Goal: Information Seeking & Learning: Find contact information

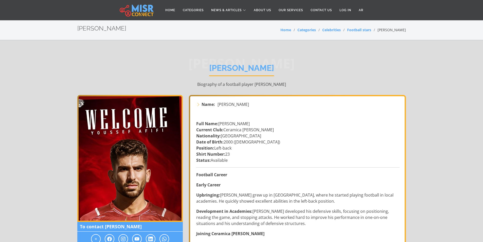
scroll to position [101, 0]
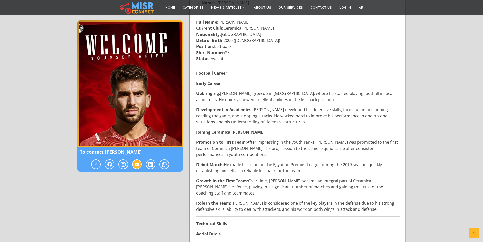
click at [133, 165] on span at bounding box center [137, 164] width 10 height 10
click at [139, 164] on span at bounding box center [137, 164] width 10 height 10
click at [138, 162] on icon at bounding box center [137, 164] width 5 height 6
click at [137, 162] on icon at bounding box center [137, 164] width 5 height 6
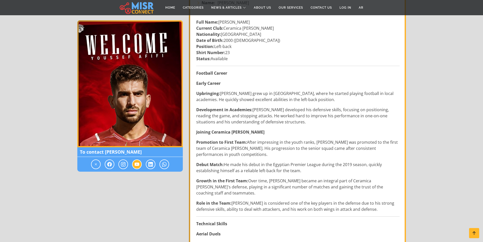
click at [137, 162] on icon at bounding box center [137, 164] width 5 height 6
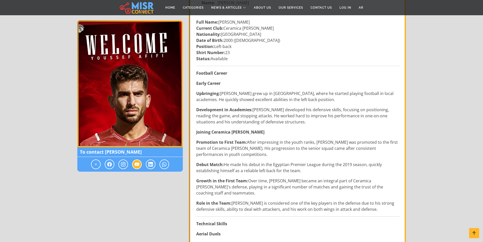
click at [137, 162] on icon at bounding box center [137, 164] width 5 height 6
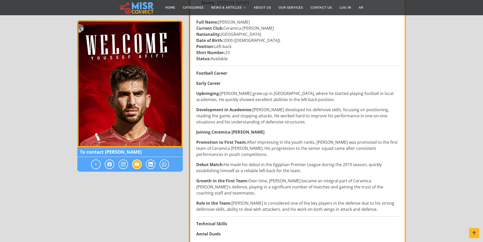
click at [137, 162] on icon at bounding box center [137, 164] width 5 height 6
click at [137, 163] on icon at bounding box center [137, 164] width 5 height 6
click at [137, 164] on icon at bounding box center [137, 164] width 5 height 6
click at [102, 168] on div at bounding box center [129, 164] width 105 height 15
click at [107, 168] on span at bounding box center [110, 164] width 10 height 10
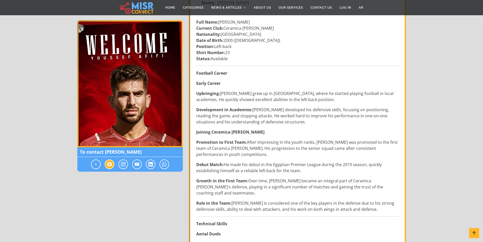
click at [107, 168] on span at bounding box center [110, 164] width 10 height 10
click at [91, 161] on div at bounding box center [129, 164] width 105 height 15
click at [95, 162] on icon at bounding box center [96, 164] width 5 height 6
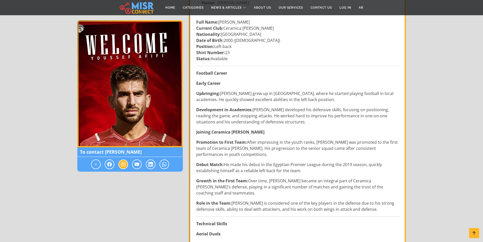
click at [120, 166] on span at bounding box center [123, 164] width 10 height 10
click at [121, 166] on span at bounding box center [123, 164] width 10 height 10
click at [151, 166] on icon at bounding box center [150, 164] width 5 height 6
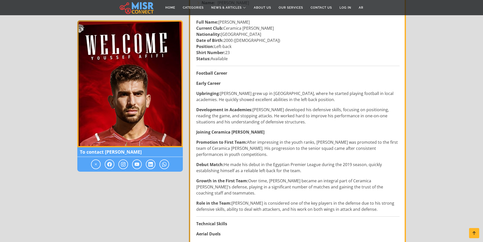
click at [169, 158] on div at bounding box center [129, 164] width 105 height 15
click at [165, 161] on icon at bounding box center [164, 164] width 5 height 6
click at [165, 162] on icon at bounding box center [164, 164] width 5 height 6
click at [150, 164] on icon at bounding box center [150, 164] width 5 height 6
click at [142, 164] on div at bounding box center [129, 164] width 105 height 15
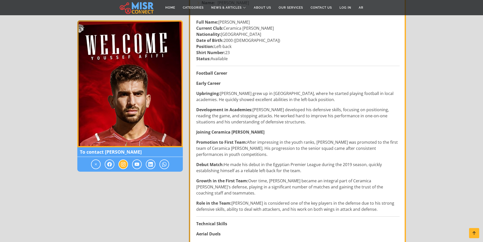
click at [119, 166] on span at bounding box center [123, 164] width 10 height 10
click at [117, 166] on div at bounding box center [129, 164] width 105 height 15
drag, startPoint x: 86, startPoint y: 164, endPoint x: 83, endPoint y: 163, distance: 2.5
click at [84, 163] on div at bounding box center [129, 164] width 105 height 15
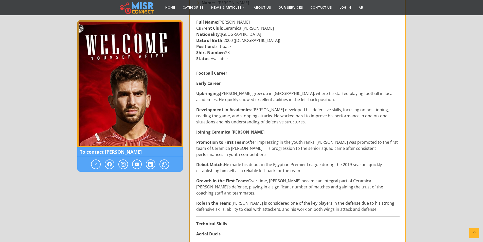
drag, startPoint x: 73, startPoint y: 163, endPoint x: 78, endPoint y: 161, distance: 4.7
drag, startPoint x: 152, startPoint y: 171, endPoint x: 169, endPoint y: 156, distance: 23.0
click at [152, 171] on div at bounding box center [129, 164] width 105 height 15
drag, startPoint x: 173, startPoint y: 155, endPoint x: 165, endPoint y: 157, distance: 8.3
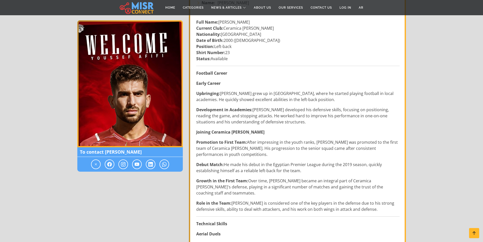
click at [173, 155] on span "To contact [PERSON_NAME]" at bounding box center [129, 152] width 105 height 10
click at [147, 167] on div at bounding box center [129, 164] width 105 height 15
drag, startPoint x: 155, startPoint y: 166, endPoint x: 158, endPoint y: 166, distance: 3.3
click at [155, 166] on div at bounding box center [129, 164] width 105 height 15
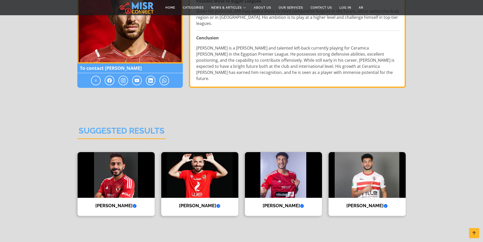
scroll to position [507, 0]
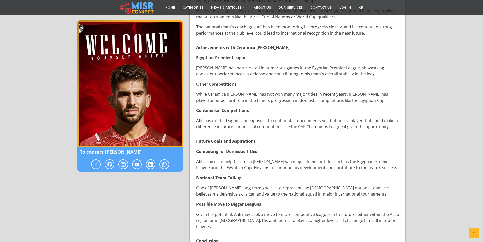
click at [159, 155] on span "To contact [PERSON_NAME]" at bounding box center [129, 152] width 105 height 10
drag, startPoint x: 150, startPoint y: 162, endPoint x: 142, endPoint y: 162, distance: 8.4
click at [148, 162] on span at bounding box center [151, 164] width 10 height 10
drag, startPoint x: 142, startPoint y: 162, endPoint x: 132, endPoint y: 163, distance: 9.4
click at [134, 163] on div at bounding box center [129, 164] width 105 height 15
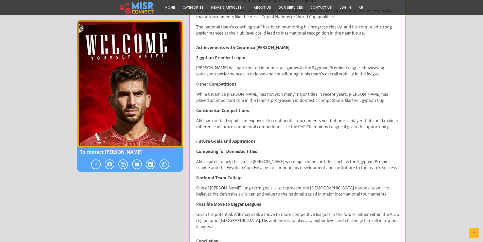
drag, startPoint x: 118, startPoint y: 165, endPoint x: 103, endPoint y: 166, distance: 14.5
click at [103, 166] on div at bounding box center [129, 164] width 105 height 15
click at [102, 166] on div at bounding box center [129, 164] width 105 height 15
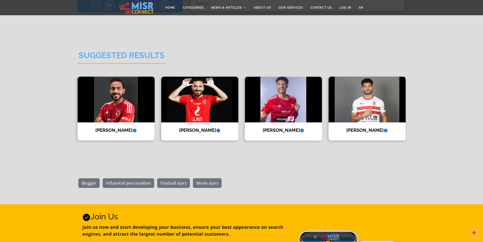
scroll to position [761, 0]
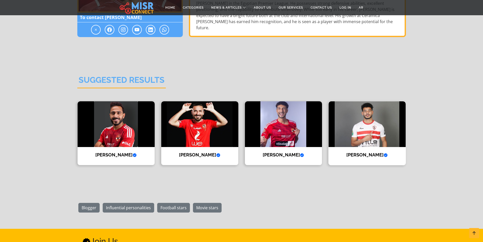
click at [377, 130] on div "[PERSON_NAME] Verified account Biography [PERSON_NAME]" at bounding box center [367, 133] width 78 height 64
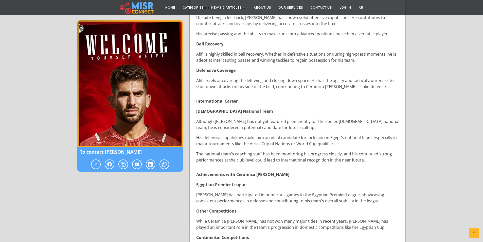
scroll to position [0, 0]
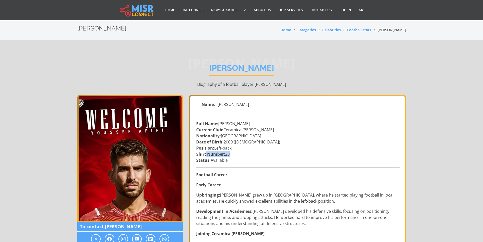
drag, startPoint x: 206, startPoint y: 153, endPoint x: 228, endPoint y: 156, distance: 22.5
click at [228, 156] on p "Full Name: [PERSON_NAME] Current Club: Ceramica Cleopatra Nationality: [DEMOGRA…" at bounding box center [297, 141] width 203 height 43
drag, startPoint x: 219, startPoint y: 162, endPoint x: 204, endPoint y: 164, distance: 14.8
click at [202, 161] on strong "Status:" at bounding box center [203, 160] width 14 height 6
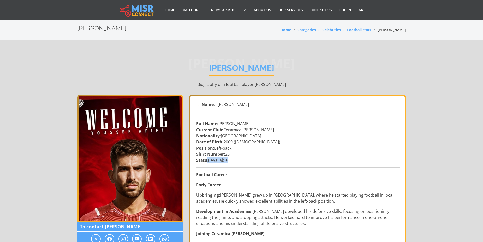
drag, startPoint x: 206, startPoint y: 162, endPoint x: 204, endPoint y: 166, distance: 4.4
click at [214, 162] on p "Full Name: [PERSON_NAME] Current Club: Ceramica Cleopatra Nationality: [DEMOGRA…" at bounding box center [297, 141] width 203 height 43
drag, startPoint x: 221, startPoint y: 149, endPoint x: 233, endPoint y: 151, distance: 12.5
click at [233, 151] on p "Full Name: [PERSON_NAME] Current Club: Ceramica Cleopatra Nationality: [DEMOGRA…" at bounding box center [297, 141] width 203 height 43
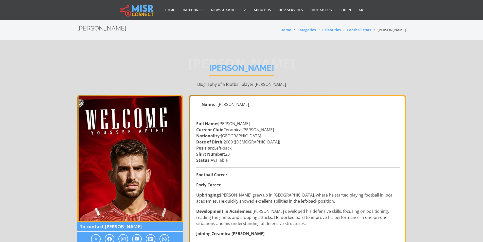
click at [240, 141] on p "Full Name: [PERSON_NAME] Current Club: Ceramica Cleopatra Nationality: [DEMOGRA…" at bounding box center [297, 141] width 203 height 43
drag, startPoint x: 228, startPoint y: 142, endPoint x: 257, endPoint y: 141, distance: 28.4
click at [257, 141] on p "Full Name: [PERSON_NAME] Current Club: Ceramica Cleopatra Nationality: [DEMOGRA…" at bounding box center [297, 141] width 203 height 43
click at [248, 146] on p "Full Name: [PERSON_NAME] Current Club: Ceramica Cleopatra Nationality: [DEMOGRA…" at bounding box center [297, 141] width 203 height 43
drag, startPoint x: 243, startPoint y: 142, endPoint x: 240, endPoint y: 141, distance: 3.0
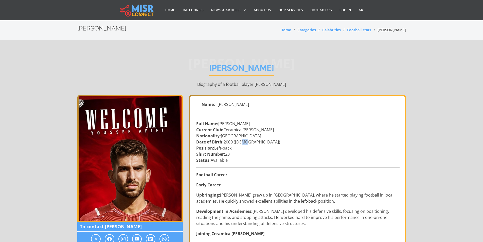
click at [240, 141] on p "Full Name: [PERSON_NAME] Current Club: Ceramica Cleopatra Nationality: [DEMOGRA…" at bounding box center [297, 141] width 203 height 43
drag, startPoint x: 247, startPoint y: 129, endPoint x: 225, endPoint y: 130, distance: 22.3
click at [225, 130] on p "Full Name: [PERSON_NAME] Current Club: Ceramica Cleopatra Nationality: [DEMOGRA…" at bounding box center [297, 141] width 203 height 43
click at [247, 129] on p "Full Name: [PERSON_NAME] Current Club: Ceramica Cleopatra Nationality: [DEMOGRA…" at bounding box center [297, 141] width 203 height 43
drag, startPoint x: 262, startPoint y: 133, endPoint x: 258, endPoint y: 130, distance: 4.7
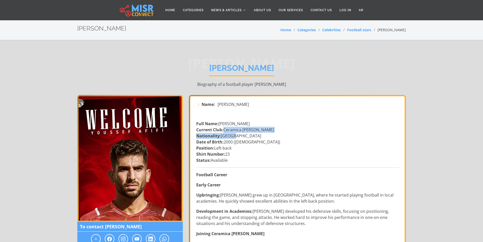
click at [259, 131] on p "Full Name: [PERSON_NAME] Current Club: Ceramica Cleopatra Nationality: [DEMOGRA…" at bounding box center [297, 141] width 203 height 43
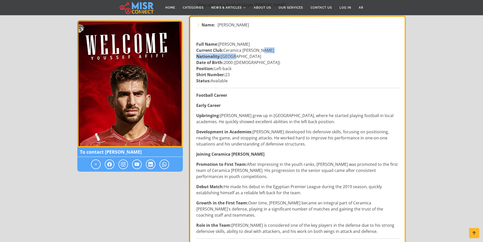
scroll to position [101, 0]
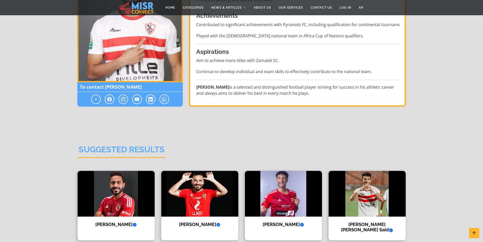
scroll to position [380, 0]
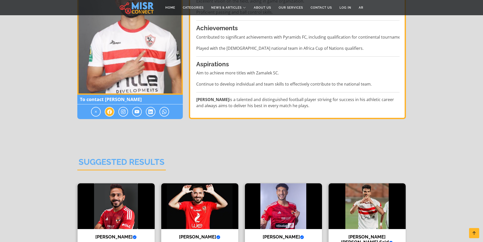
click at [112, 109] on span at bounding box center [110, 112] width 10 height 10
click at [136, 113] on icon at bounding box center [137, 112] width 5 height 6
click at [144, 112] on div at bounding box center [129, 111] width 105 height 15
click at [152, 111] on icon at bounding box center [150, 112] width 5 height 6
click at [155, 111] on span at bounding box center [151, 112] width 10 height 10
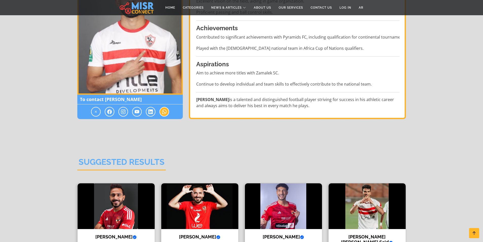
click at [163, 110] on icon at bounding box center [164, 112] width 5 height 6
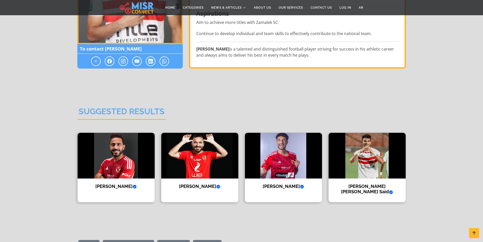
scroll to position [431, 0]
click at [218, 154] on img at bounding box center [199, 155] width 77 height 46
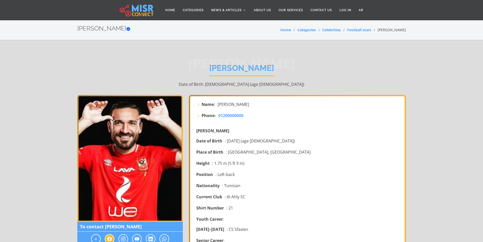
click at [109, 235] on span at bounding box center [110, 239] width 10 height 10
click at [111, 237] on icon at bounding box center [109, 239] width 5 height 6
click at [121, 238] on icon at bounding box center [123, 239] width 5 height 6
click at [130, 239] on div at bounding box center [129, 238] width 105 height 15
click at [140, 236] on span at bounding box center [137, 239] width 10 height 10
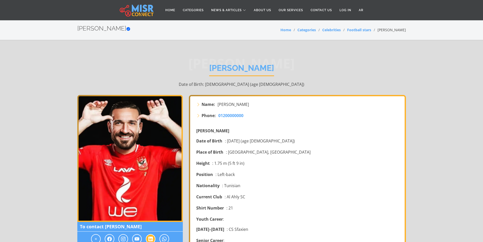
drag, startPoint x: 144, startPoint y: 237, endPoint x: 147, endPoint y: 236, distance: 3.3
click at [146, 237] on div at bounding box center [129, 238] width 105 height 15
drag, startPoint x: 166, startPoint y: 236, endPoint x: 169, endPoint y: 233, distance: 4.3
click at [167, 233] on div at bounding box center [129, 238] width 105 height 15
click at [169, 233] on div at bounding box center [129, 238] width 105 height 15
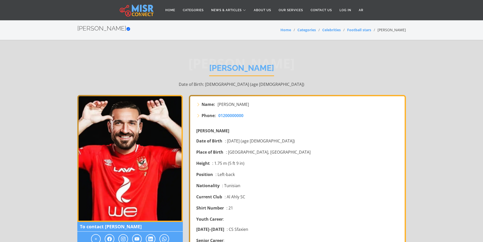
click at [169, 233] on div at bounding box center [129, 238] width 105 height 15
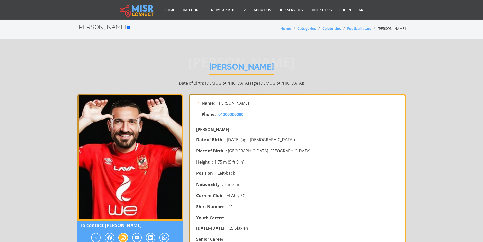
drag, startPoint x: 143, startPoint y: 236, endPoint x: 128, endPoint y: 237, distance: 15.7
click at [129, 237] on div at bounding box center [129, 237] width 105 height 15
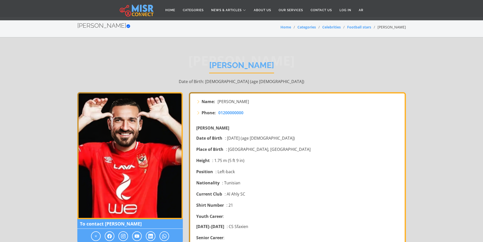
click at [93, 227] on span "To contact Ali Maâloul" at bounding box center [129, 224] width 105 height 10
click at [95, 231] on span at bounding box center [96, 236] width 10 height 10
click at [95, 233] on span at bounding box center [96, 236] width 10 height 10
click at [95, 233] on icon at bounding box center [96, 236] width 5 height 6
